Goal: Check status: Check status

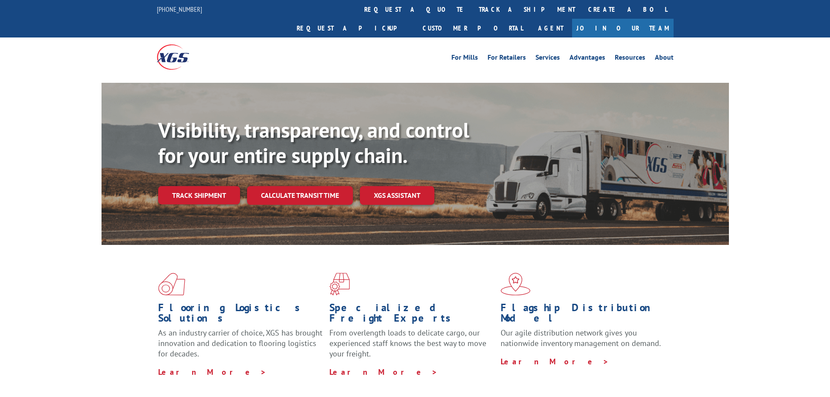
click at [190, 186] on link "Track shipment" at bounding box center [199, 195] width 82 height 18
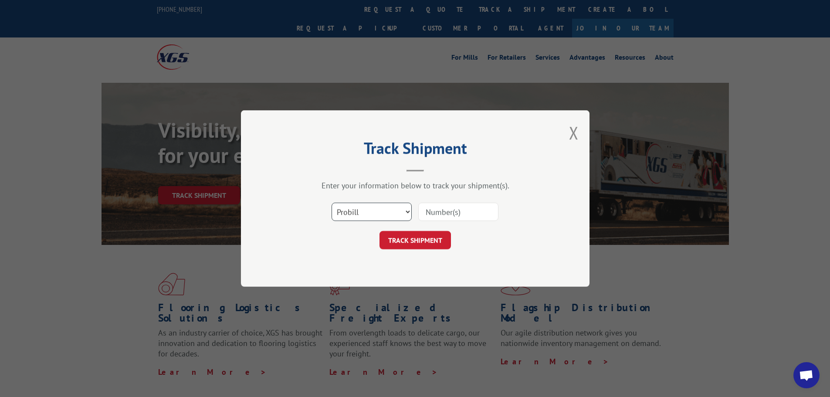
click at [355, 213] on select "Select category... Probill BOL PO" at bounding box center [372, 212] width 80 height 18
select select "bol"
click at [332, 203] on select "Select category... Probill BOL PO" at bounding box center [372, 212] width 80 height 18
paste input "5666560"
type input "5666560"
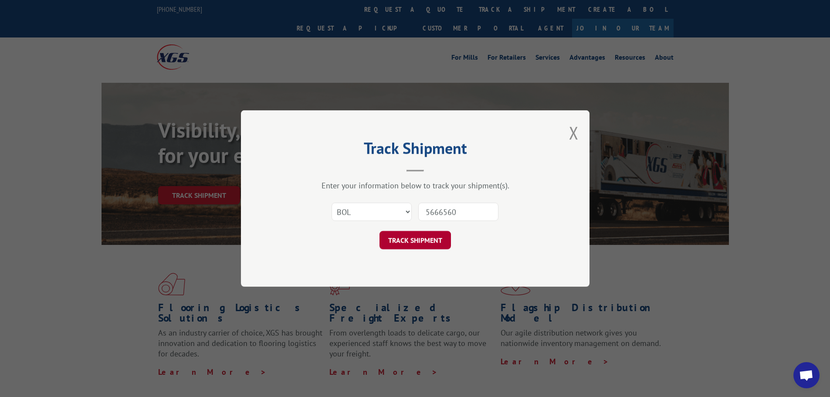
click at [406, 238] on button "TRACK SHIPMENT" at bounding box center [415, 240] width 71 height 18
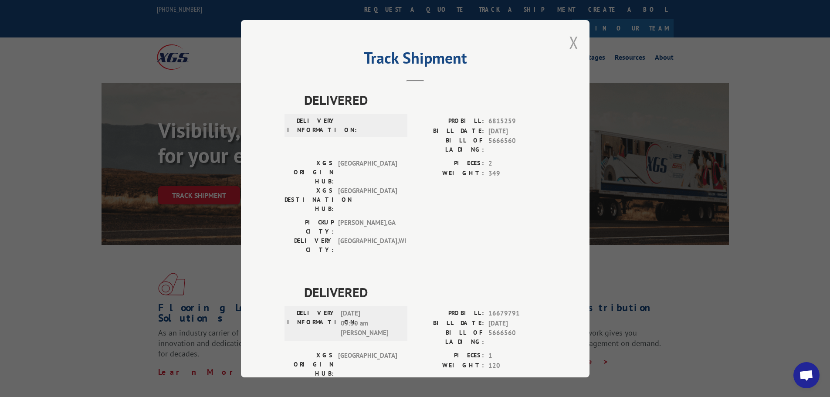
click at [569, 41] on button "Close modal" at bounding box center [574, 42] width 10 height 23
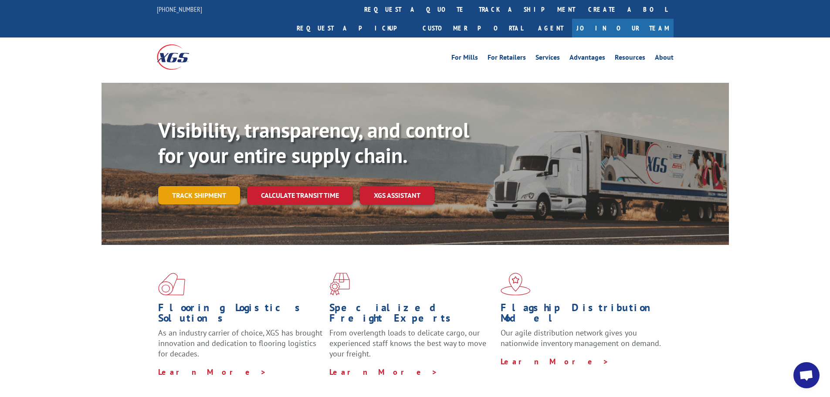
click at [203, 186] on link "Track shipment" at bounding box center [199, 195] width 82 height 18
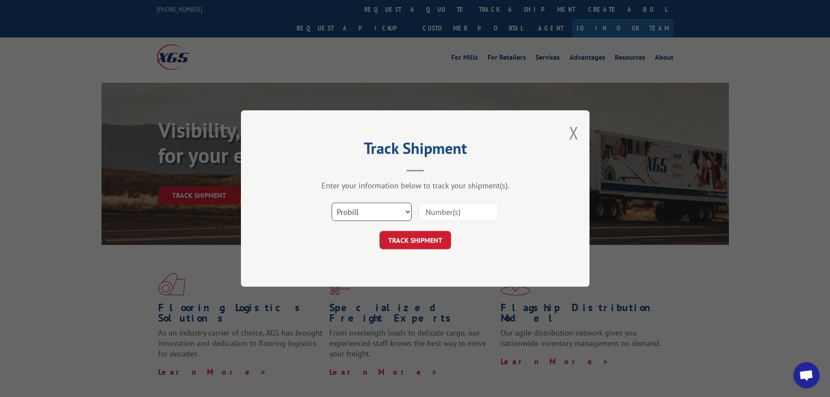
click at [349, 217] on select "Select category... Probill BOL PO" at bounding box center [372, 212] width 80 height 18
select select "bol"
click at [332, 203] on select "Select category... Probill BOL PO" at bounding box center [372, 212] width 80 height 18
paste input "5624139"
type input "5624139"
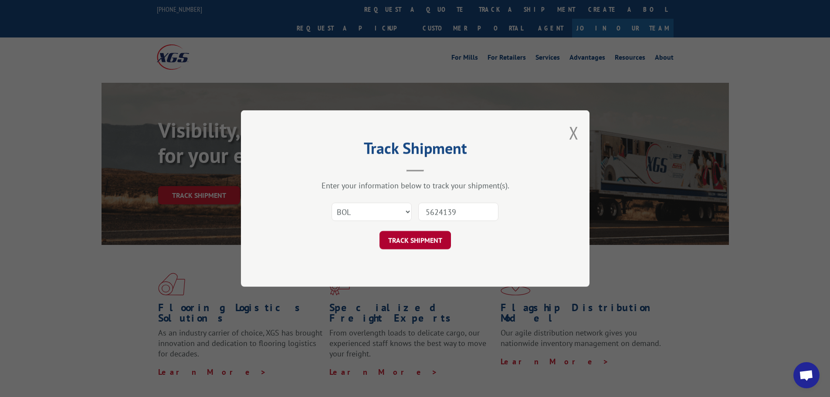
click at [429, 241] on button "TRACK SHIPMENT" at bounding box center [415, 240] width 71 height 18
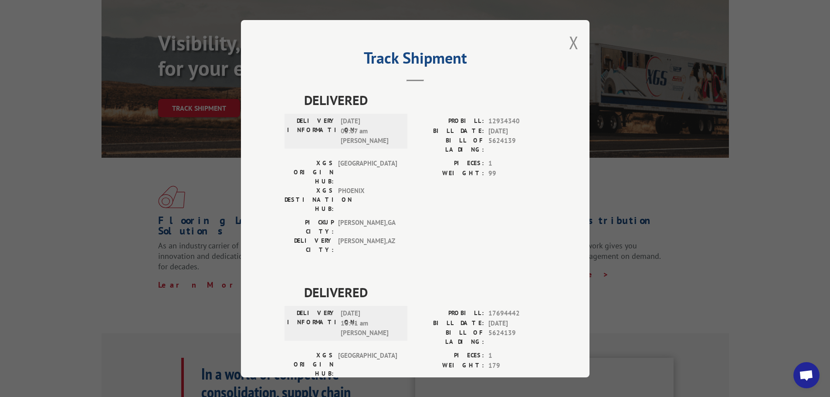
click at [558, 47] on div "Track Shipment DELIVERED DELIVERY INFORMATION: [DATE] 05:07 am [PERSON_NAME]: 1…" at bounding box center [415, 198] width 349 height 357
click at [569, 44] on button "Close modal" at bounding box center [574, 42] width 10 height 23
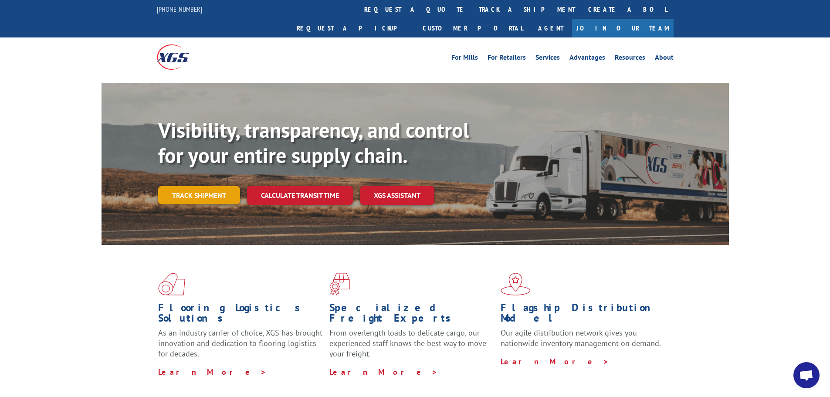
click at [190, 186] on link "Track shipment" at bounding box center [199, 195] width 82 height 18
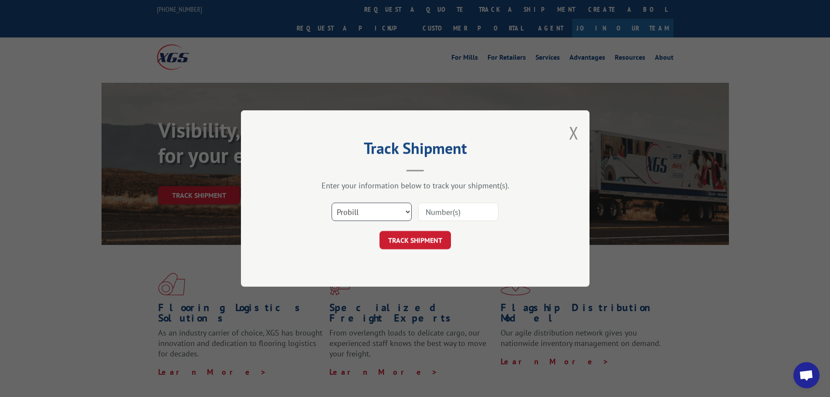
click at [359, 219] on select "Select category... Probill BOL PO" at bounding box center [372, 212] width 80 height 18
select select "bol"
click at [332, 203] on select "Select category... Probill BOL PO" at bounding box center [372, 212] width 80 height 18
click at [441, 212] on input at bounding box center [458, 212] width 80 height 18
paste input "5666560"
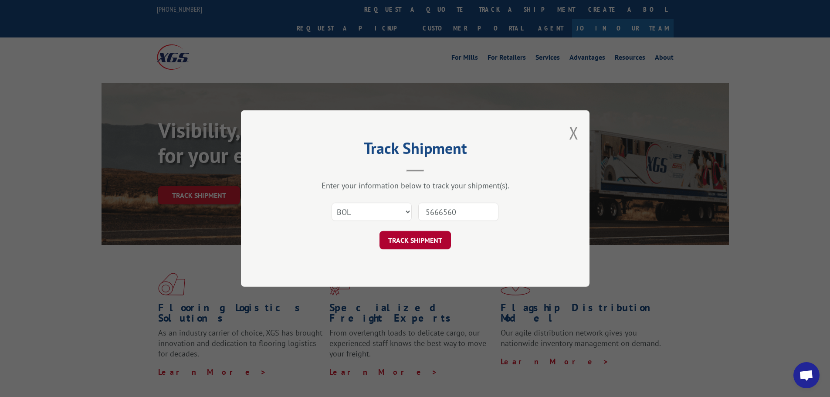
type input "5666560"
click at [415, 247] on button "TRACK SHIPMENT" at bounding box center [415, 240] width 71 height 18
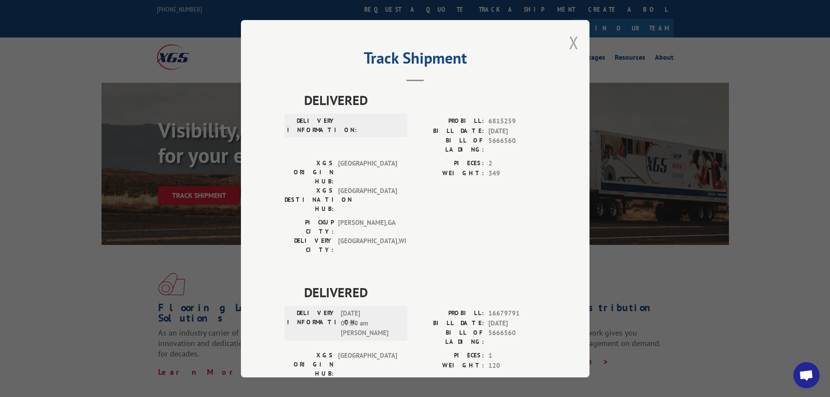
click at [569, 52] on button "Close modal" at bounding box center [574, 42] width 10 height 23
